Goal: Transaction & Acquisition: Purchase product/service

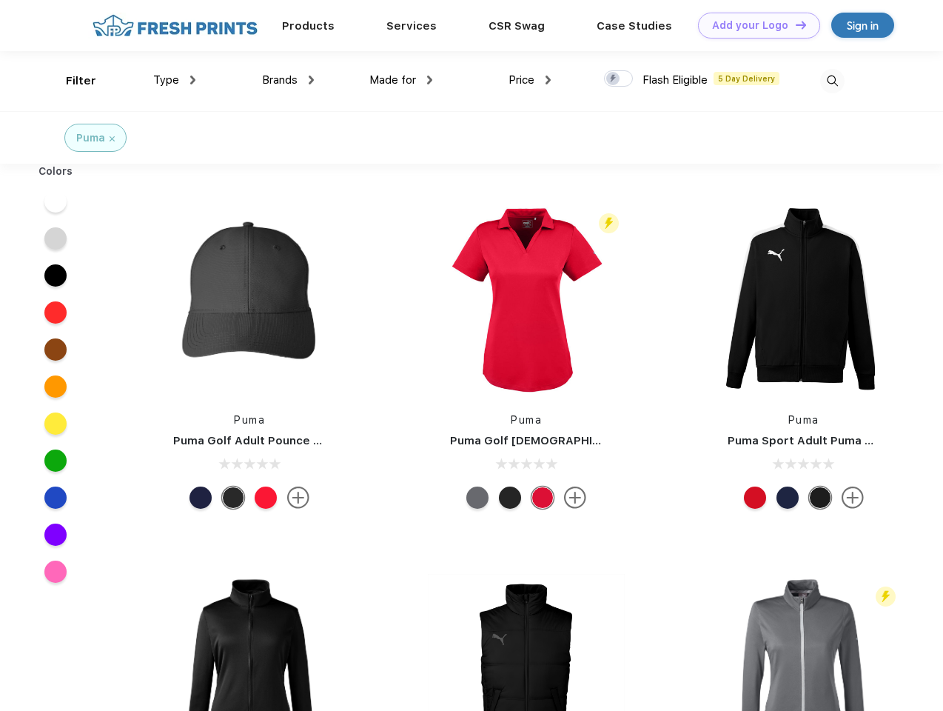
scroll to position [1, 0]
click at [754, 25] on link "Add your Logo Design Tool" at bounding box center [759, 26] width 122 height 26
click at [0, 0] on div "Design Tool" at bounding box center [0, 0] width 0 height 0
click at [794, 24] on link "Add your Logo Design Tool" at bounding box center [759, 26] width 122 height 26
click at [71, 81] on div "Filter" at bounding box center [81, 81] width 30 height 17
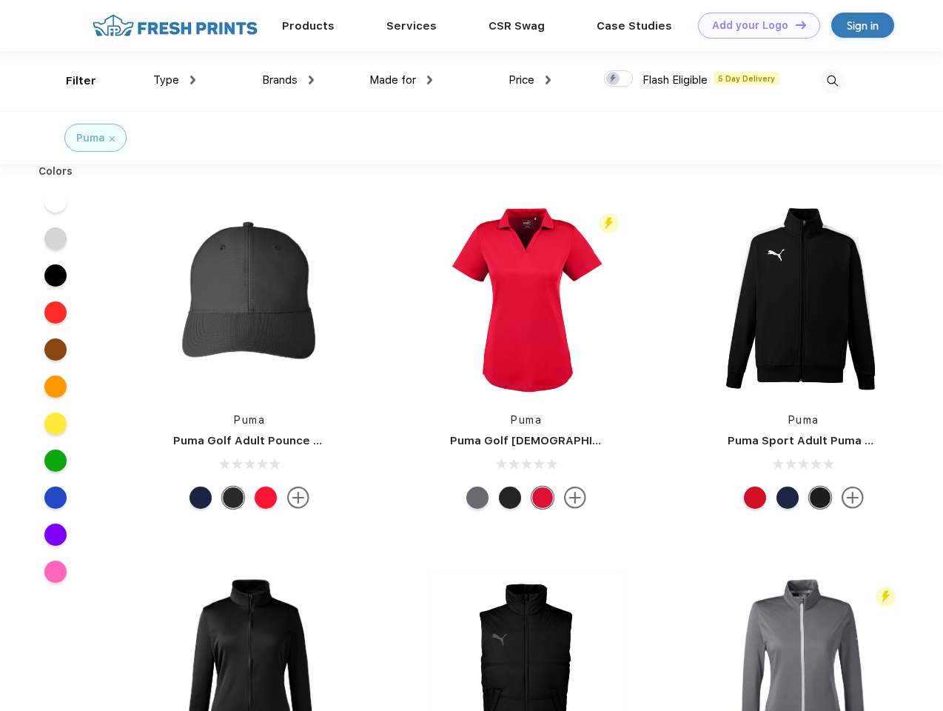
click at [175, 80] on span "Type" at bounding box center [166, 79] width 26 height 13
click at [288, 80] on span "Brands" at bounding box center [280, 79] width 36 height 13
click at [401, 80] on span "Made for" at bounding box center [392, 79] width 47 height 13
click at [530, 80] on span "Price" at bounding box center [522, 79] width 26 height 13
click at [619, 79] on div at bounding box center [618, 78] width 29 height 16
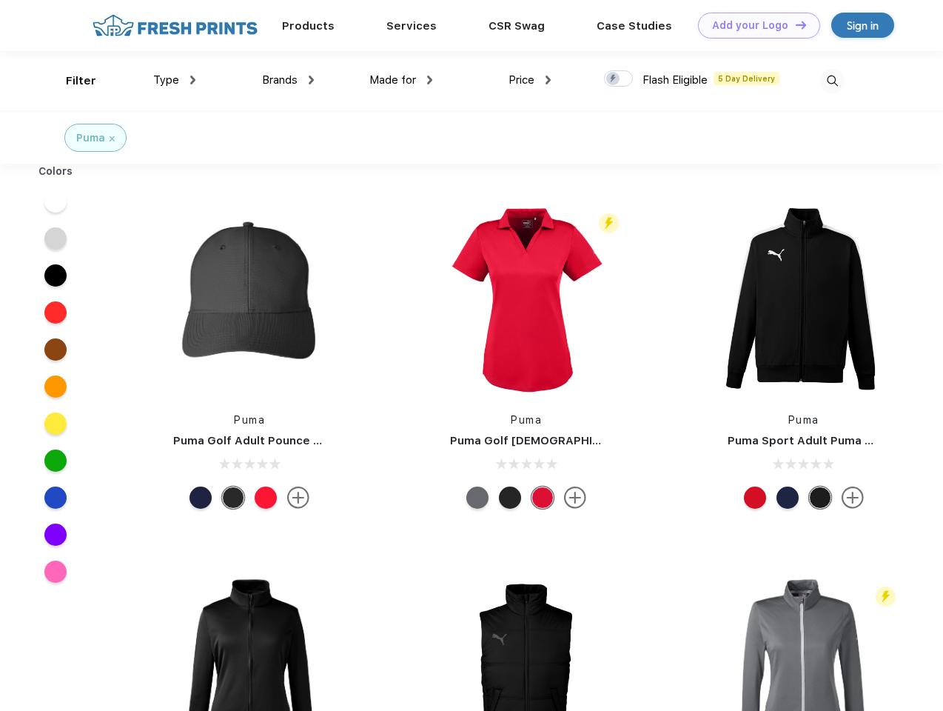
click at [614, 79] on input "checkbox" at bounding box center [609, 75] width 10 height 10
click at [832, 81] on img at bounding box center [832, 81] width 24 height 24
